Goal: Transaction & Acquisition: Obtain resource

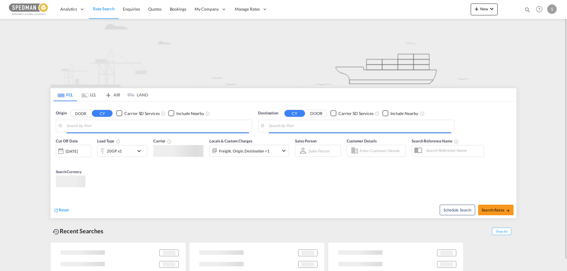
type input "[GEOGRAPHIC_DATA], [GEOGRAPHIC_DATA]"
type input "Itajai, BRITJ"
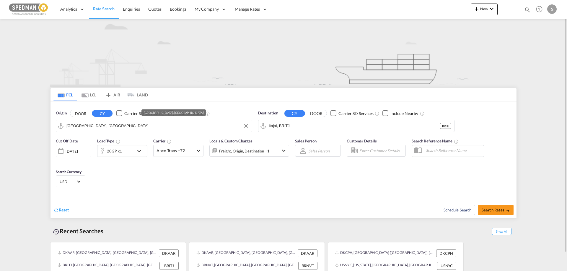
click at [74, 129] on input "[GEOGRAPHIC_DATA], [GEOGRAPHIC_DATA]" at bounding box center [157, 126] width 182 height 9
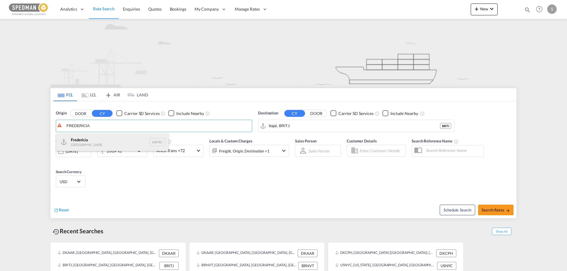
click at [75, 139] on div "Fredericia [GEOGRAPHIC_DATA] DKFRC" at bounding box center [112, 142] width 112 height 18
type input "[GEOGRAPHIC_DATA], DKFRC"
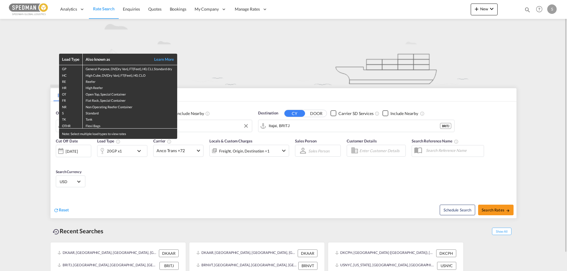
drag, startPoint x: 312, startPoint y: 126, endPoint x: 283, endPoint y: 128, distance: 28.1
click at [283, 128] on div "Load Type Also known as Learn More GP General Purpose, DV(Dry Van), FT(Feet), H…" at bounding box center [283, 135] width 567 height 271
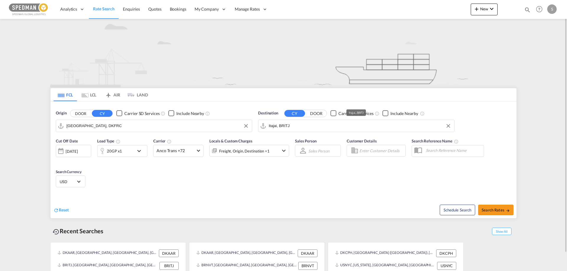
click at [285, 128] on input "Itajai, BRITJ" at bounding box center [360, 126] width 182 height 9
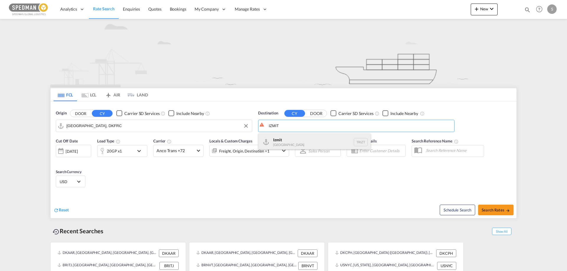
click at [275, 144] on div "Izmit [GEOGRAPHIC_DATA] TRIZT" at bounding box center [314, 142] width 112 height 18
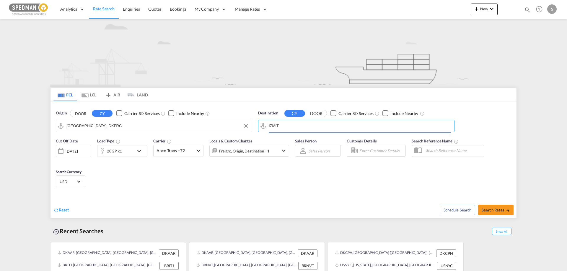
type input "Izmit, TRIZT"
click at [122, 154] on div "20GP x1" at bounding box center [115, 151] width 37 height 12
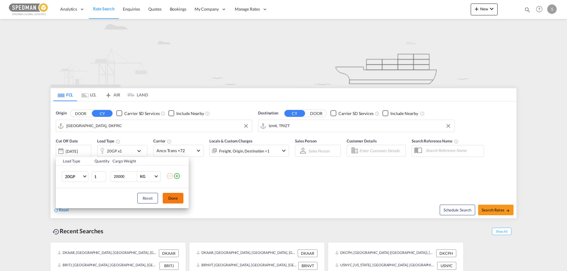
click at [177, 198] on button "Done" at bounding box center [173, 198] width 21 height 11
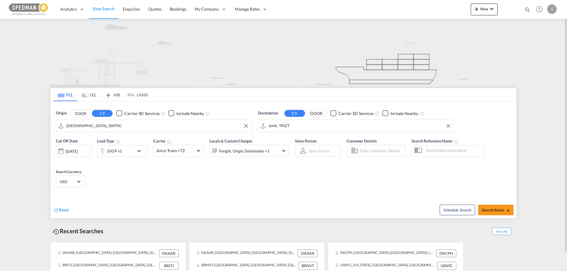
click at [64, 182] on span "USD" at bounding box center [68, 181] width 17 height 5
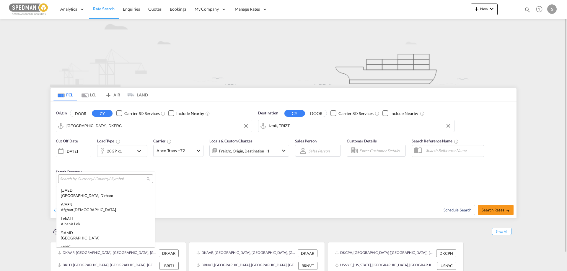
scroll to position [2039, 0]
type md-option "USD"
click at [64, 179] on input "search" at bounding box center [103, 179] width 87 height 5
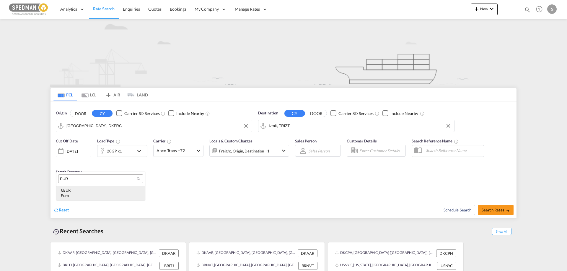
type input "EUR"
click at [63, 189] on span "€" at bounding box center [62, 190] width 2 height 5
click at [293, 187] on div "Cut Off Date [DATE] [DATE] Load Type 20GP x1 Carrier Anco Trans +72 Online Rate…" at bounding box center [283, 164] width 466 height 58
click at [487, 205] on button "Search Rates" at bounding box center [495, 210] width 35 height 11
type input "DKFRC to TRIZT / [DATE]"
